Goal: Check status

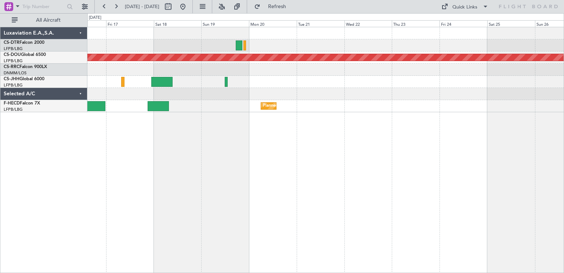
click at [247, 131] on div "Planned Maint Sofia Planned Maint [GEOGRAPHIC_DATA] ([GEOGRAPHIC_DATA]) Planned…" at bounding box center [325, 150] width 477 height 246
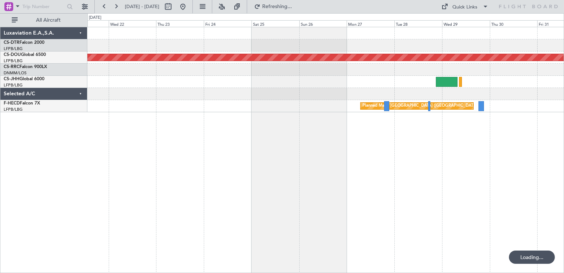
click at [216, 121] on div "Planned Maint London ([GEOGRAPHIC_DATA]) Planned Maint [GEOGRAPHIC_DATA] ([GEOG…" at bounding box center [325, 150] width 477 height 246
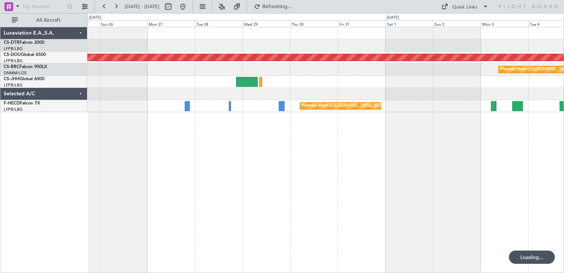
click at [21, 143] on div "Planned Maint London ([GEOGRAPHIC_DATA]) Planned Maint [GEOGRAPHIC_DATA] ([GEOG…" at bounding box center [282, 142] width 564 height 259
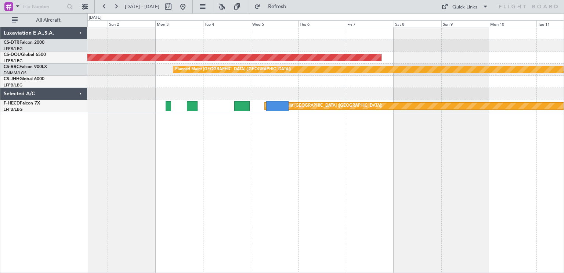
click at [78, 136] on div "Planned Maint London (Biggin Hill) Planned Maint Paris (Le Bourget) Planned Mai…" at bounding box center [282, 142] width 564 height 259
